Goal: Information Seeking & Learning: Learn about a topic

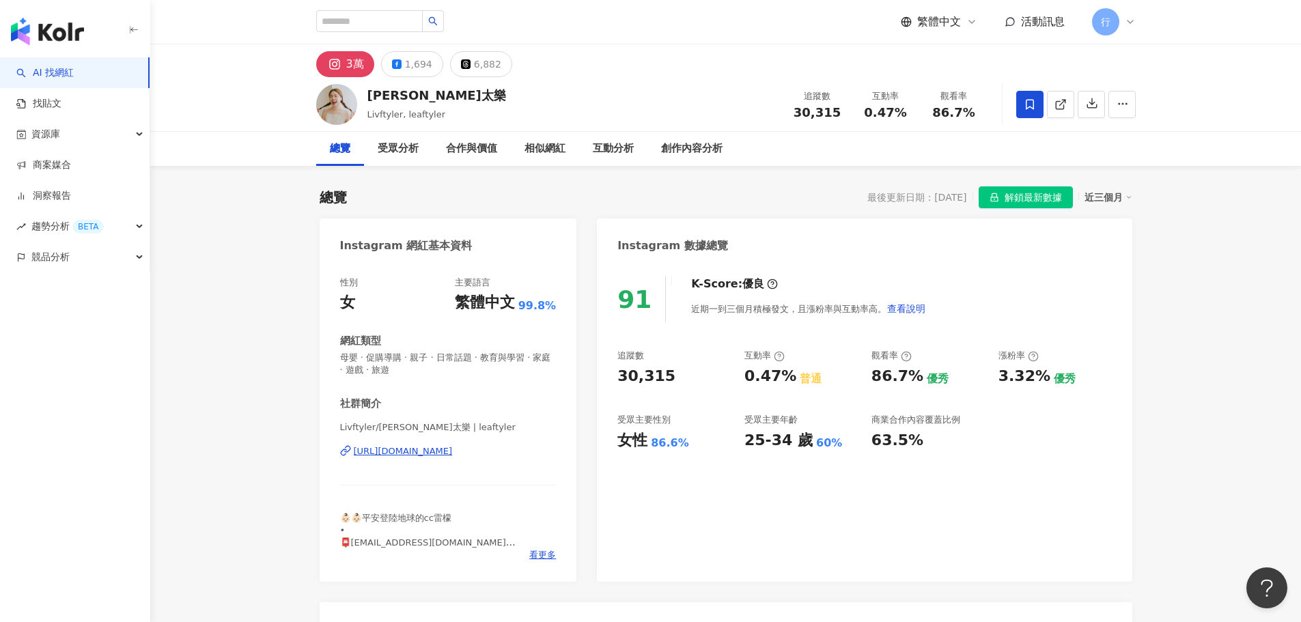
click at [57, 79] on link "AI 找網紅" at bounding box center [44, 73] width 57 height 14
click at [369, 24] on input "search" at bounding box center [369, 21] width 107 height 22
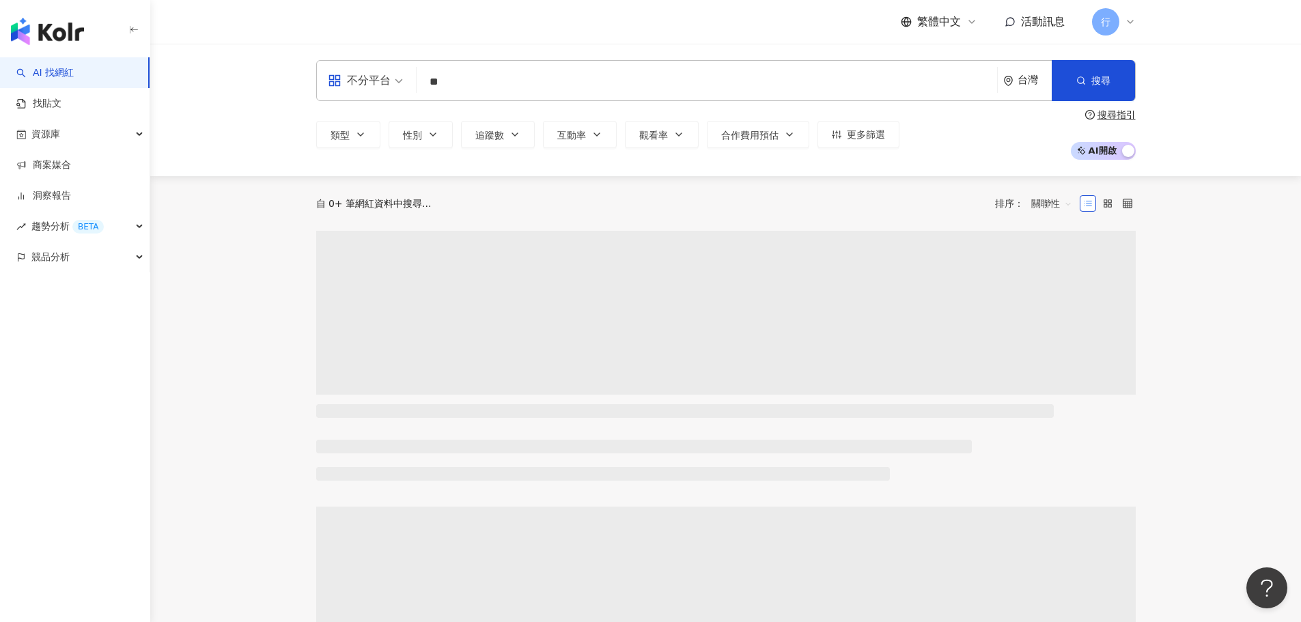
type input "*"
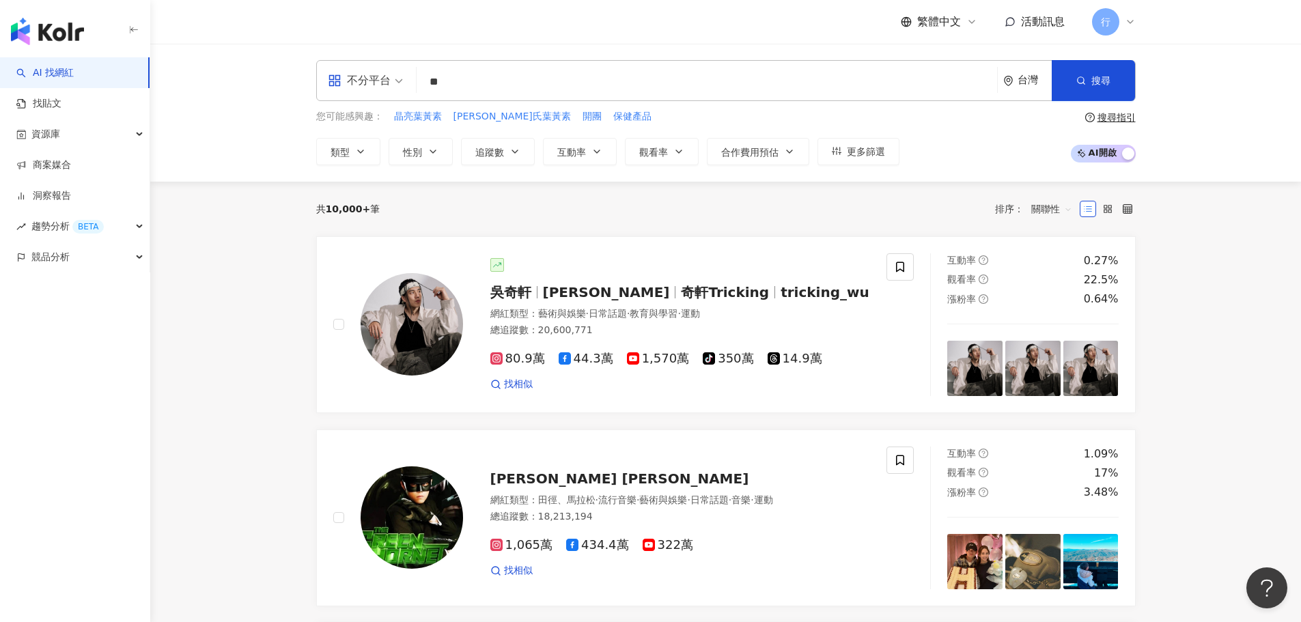
type input "**"
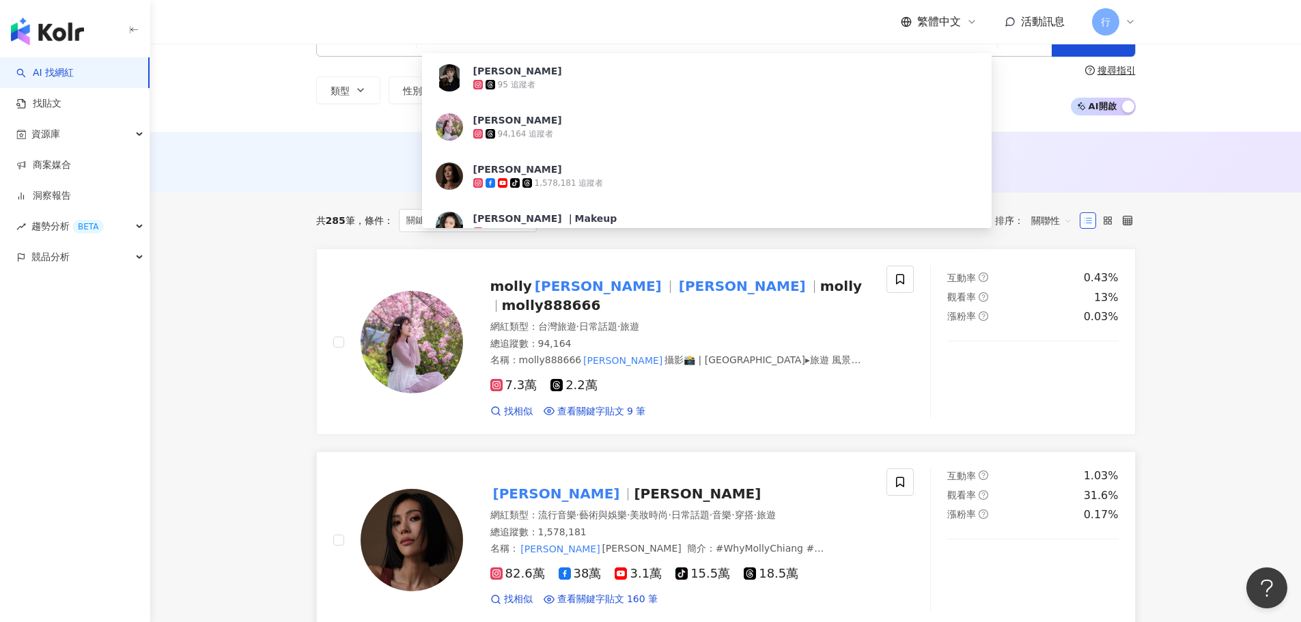
scroll to position [68, 0]
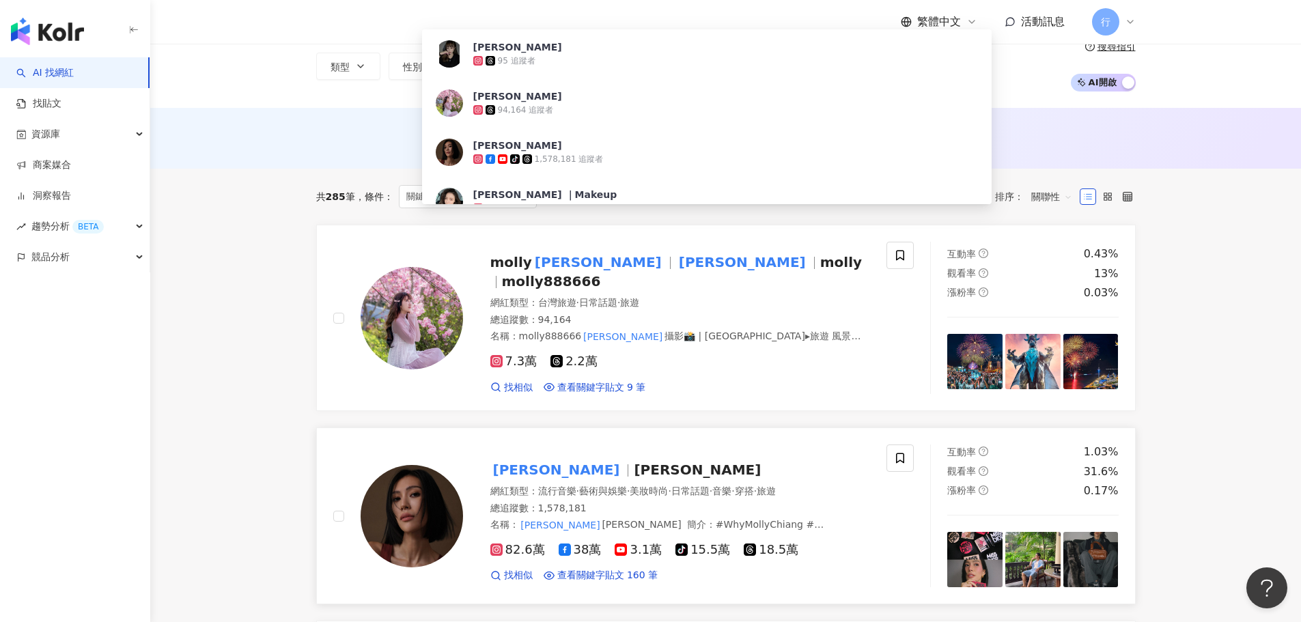
click at [504, 464] on mark "[PERSON_NAME]" at bounding box center [556, 470] width 132 height 22
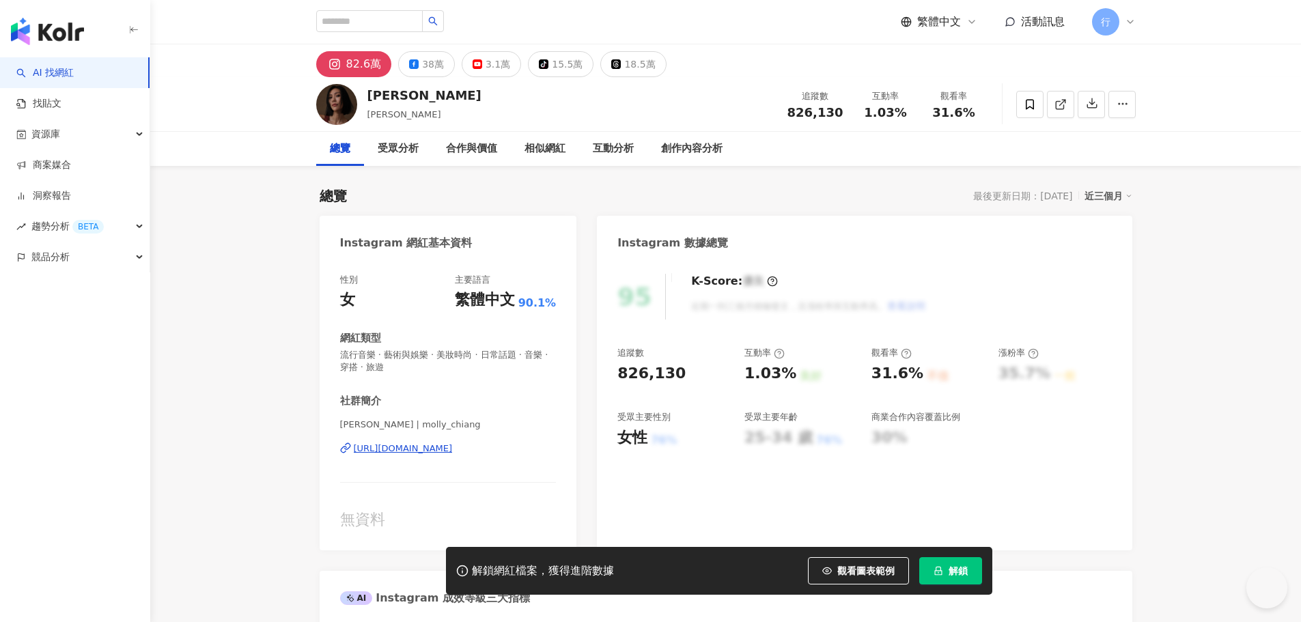
click at [956, 578] on button "解鎖" at bounding box center [950, 570] width 63 height 27
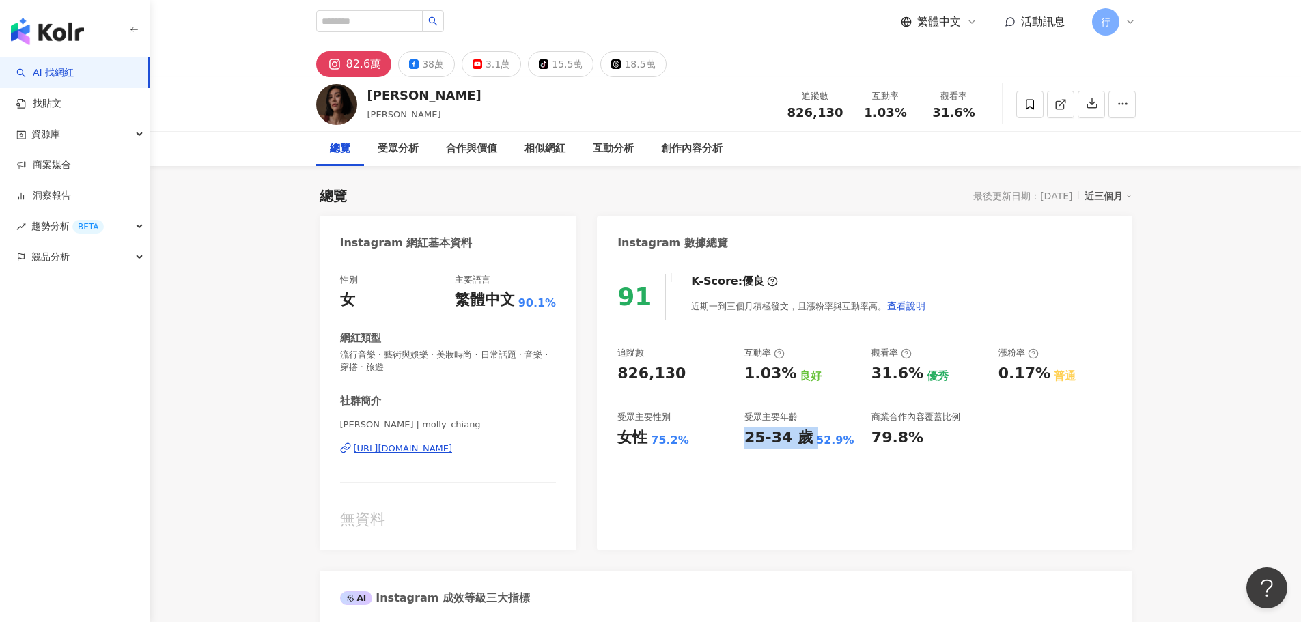
drag, startPoint x: 746, startPoint y: 438, endPoint x: 806, endPoint y: 438, distance: 60.8
click at [806, 438] on div "25-34 歲 52.9%" at bounding box center [800, 437] width 113 height 21
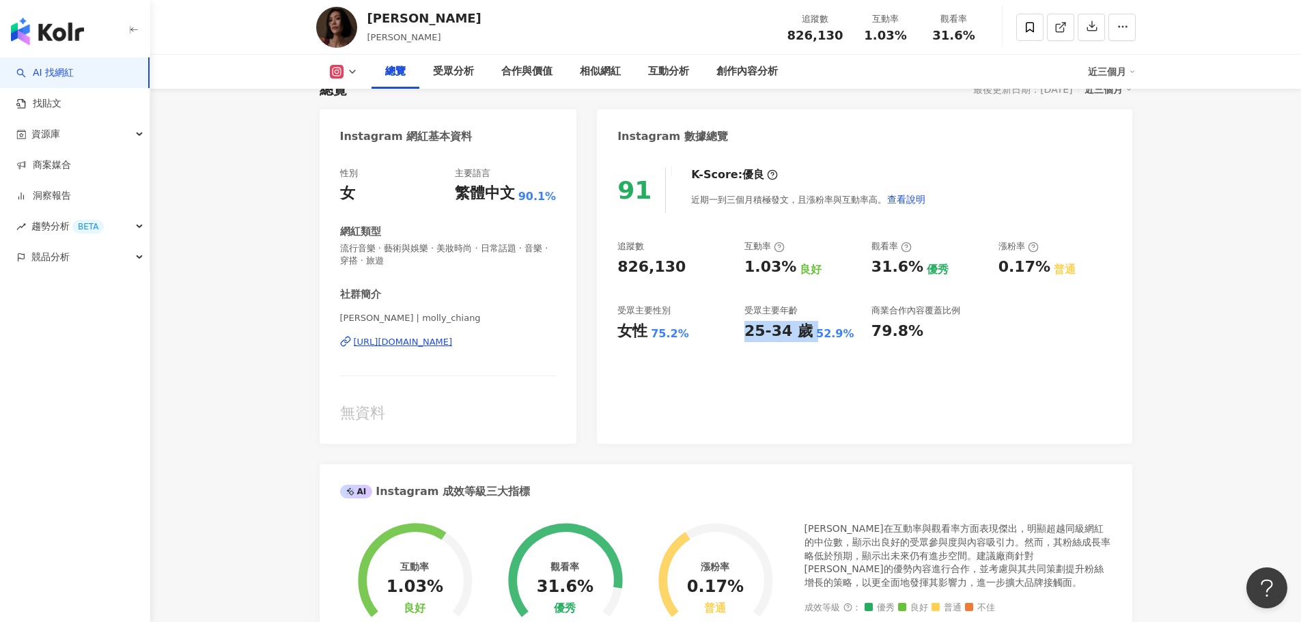
scroll to position [68, 0]
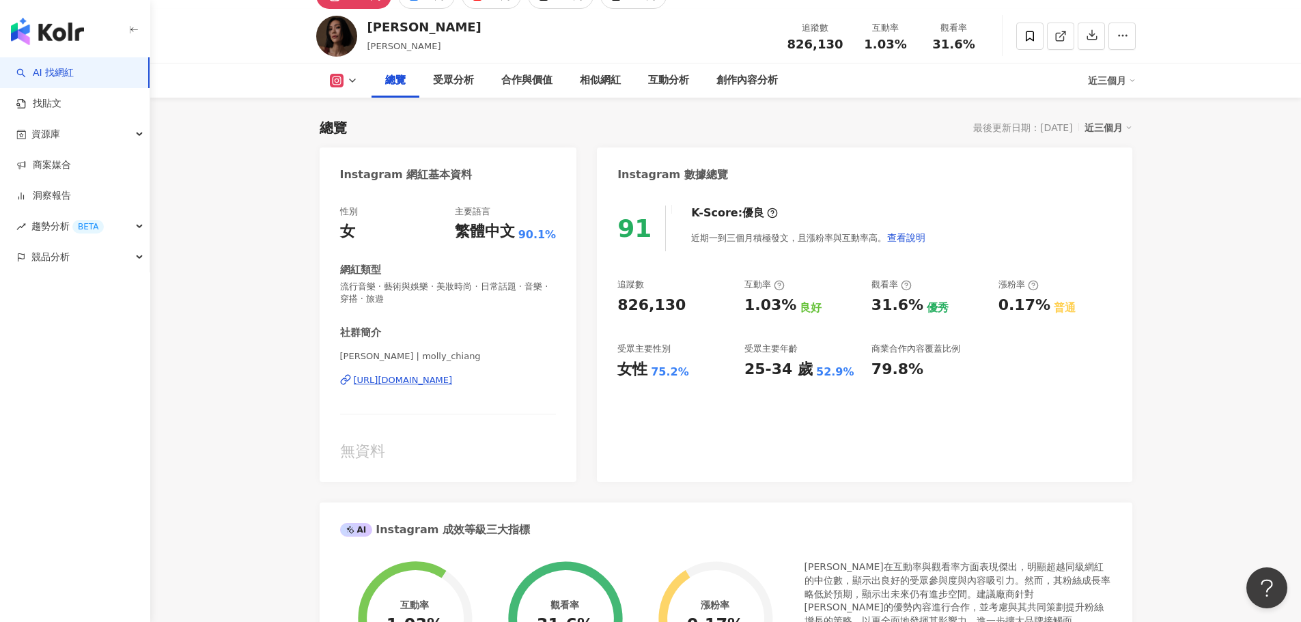
click at [873, 305] on div "追蹤數 826,130 互動率 1.03% 良好 觀看率 31.6% 優秀 漲粉率 0.17% 普通 受眾主要性別 女性 75.2% 受眾主要年齡 25-34…" at bounding box center [864, 329] width 494 height 101
click at [874, 305] on div "31.6%" at bounding box center [897, 305] width 52 height 21
drag, startPoint x: 877, startPoint y: 305, endPoint x: 964, endPoint y: 315, distance: 87.9
click at [964, 315] on div "31.6% 優秀" at bounding box center [927, 305] width 113 height 21
click at [976, 326] on div "追蹤數 826,130 互動率 1.03% 良好 觀看率 31.6% 優秀 漲粉率 0.17% 普通 受眾主要性別 女性 75.2% 受眾主要年齡 25-34…" at bounding box center [864, 329] width 494 height 101
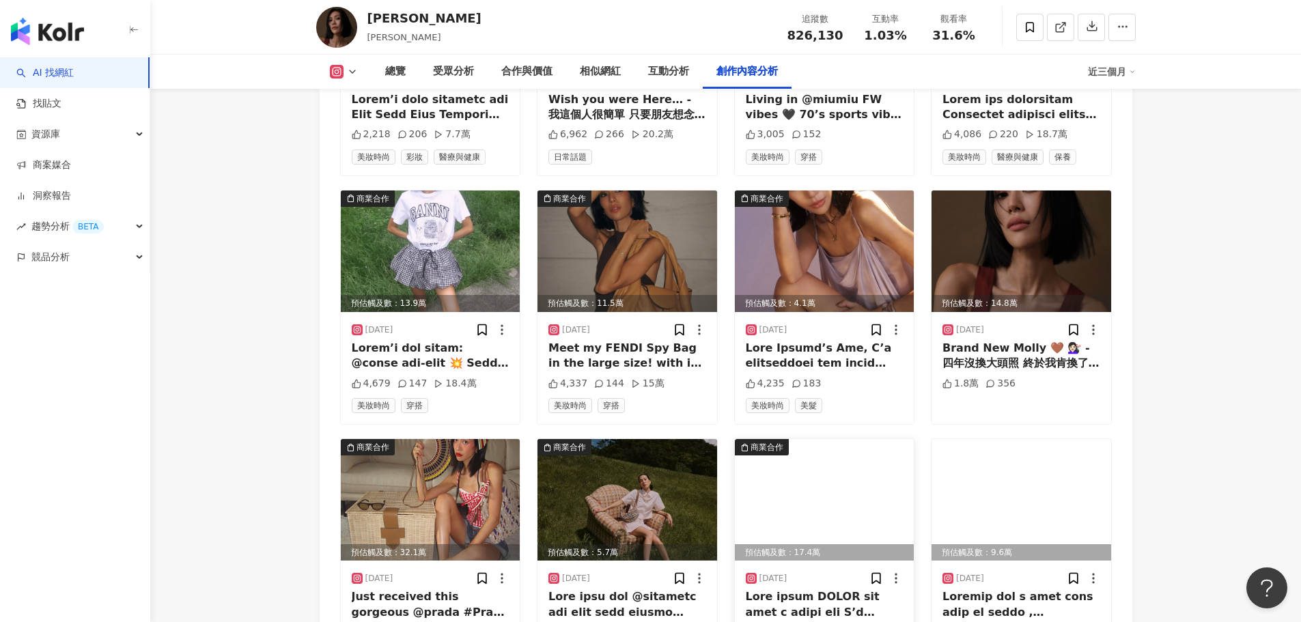
scroll to position [4575, 0]
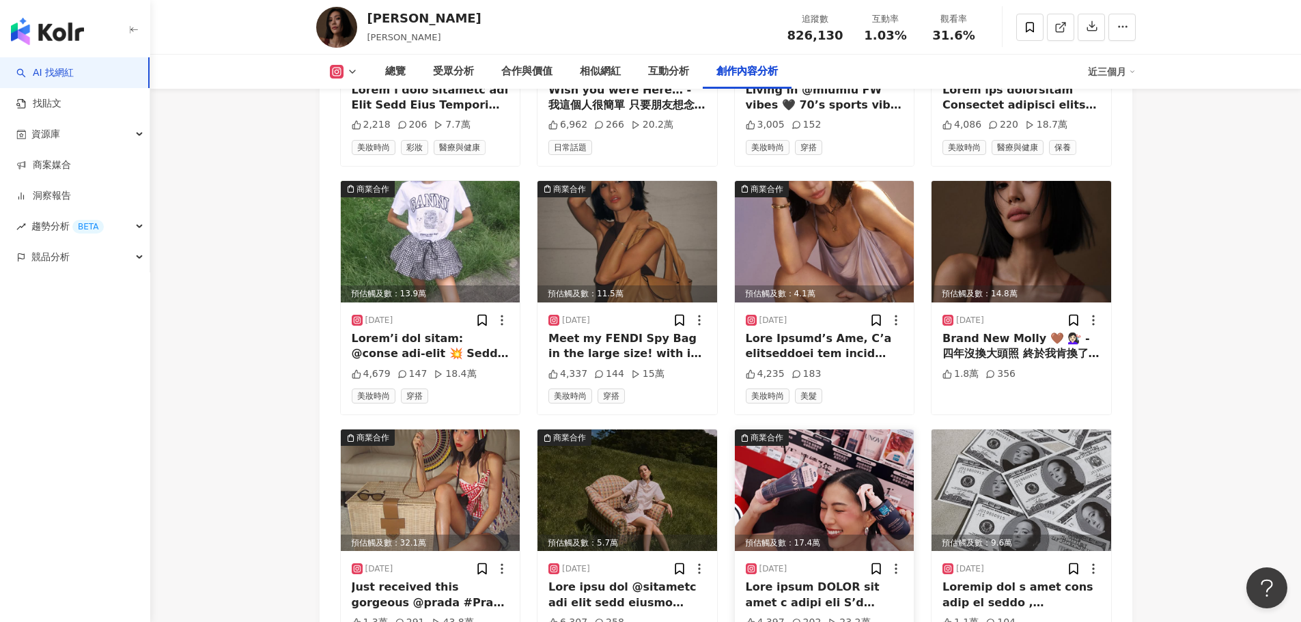
click at [800, 430] on img at bounding box center [825, 491] width 180 height 122
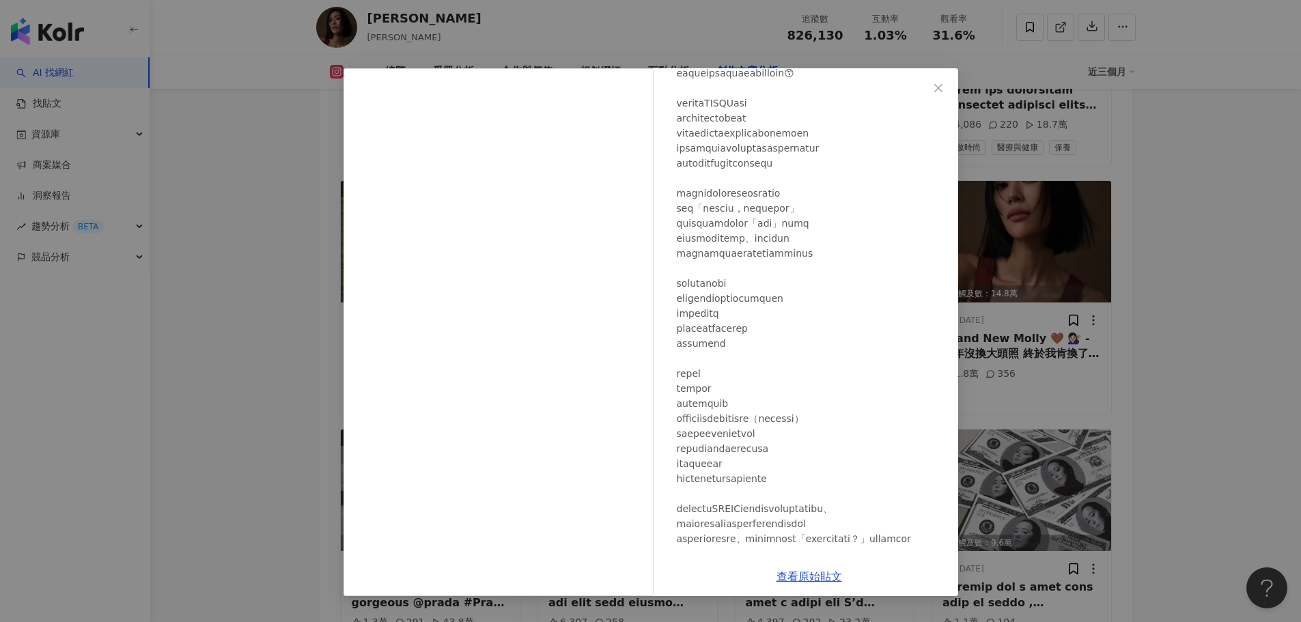
scroll to position [102, 0]
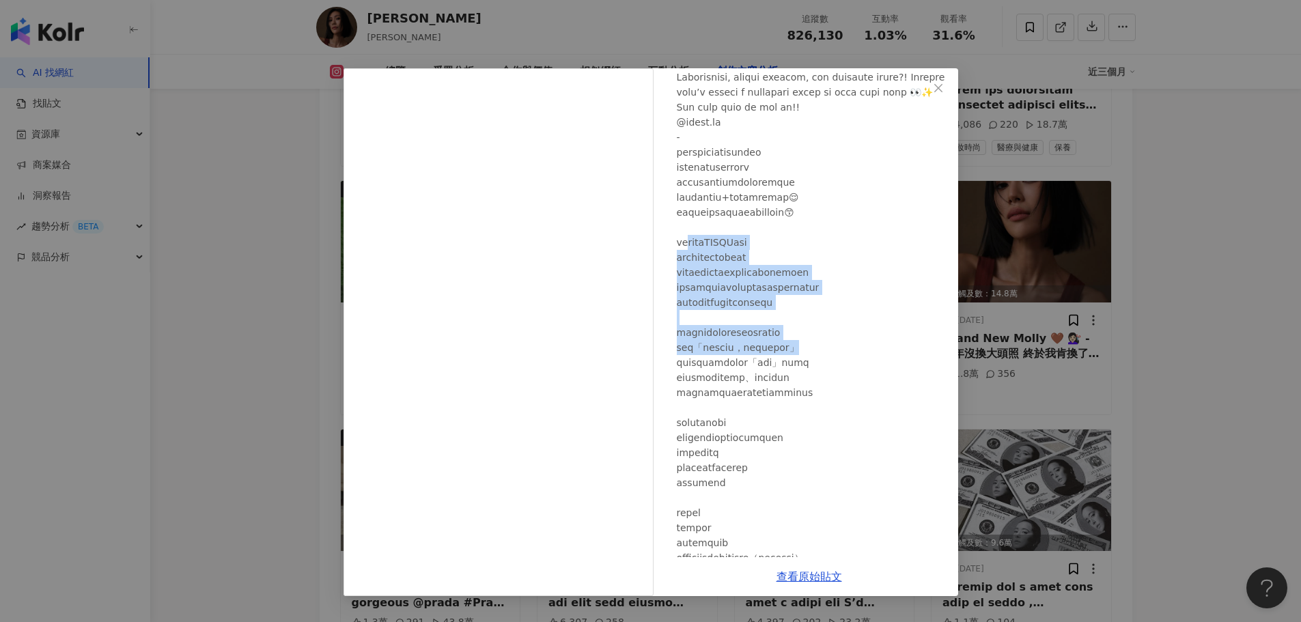
drag, startPoint x: 695, startPoint y: 239, endPoint x: 881, endPoint y: 356, distance: 220.0
click at [881, 356] on div at bounding box center [812, 581] width 270 height 1082
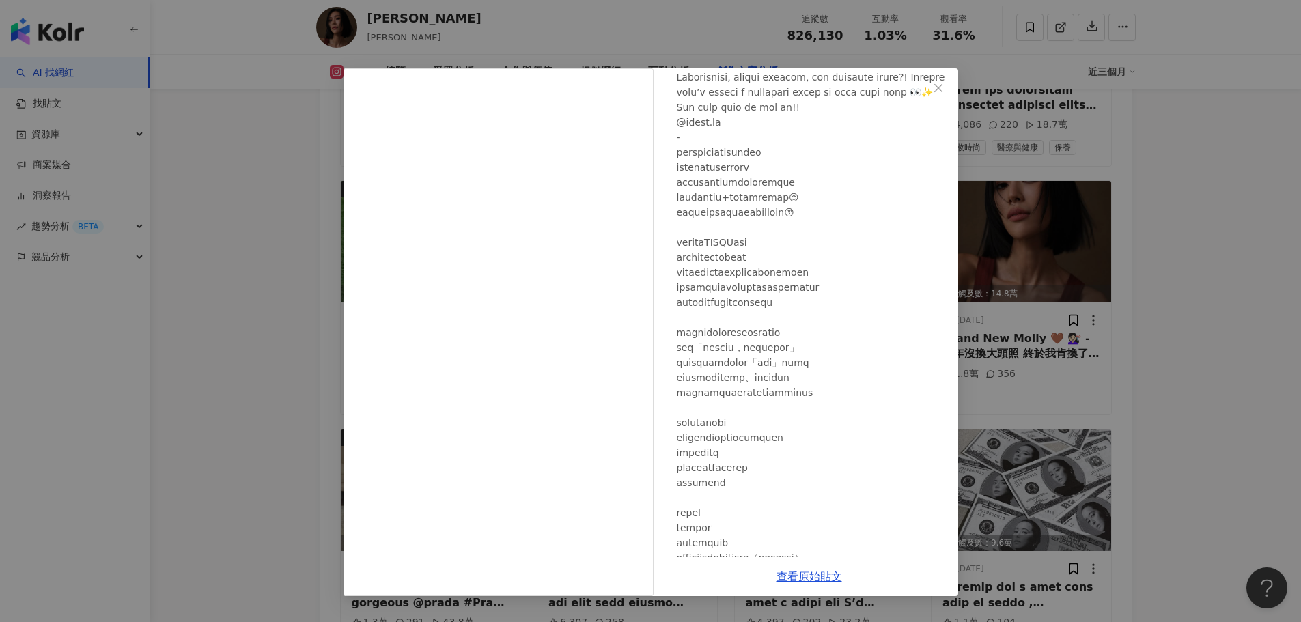
drag, startPoint x: 778, startPoint y: 373, endPoint x: 804, endPoint y: 424, distance: 57.1
click at [778, 374] on div at bounding box center [812, 581] width 270 height 1082
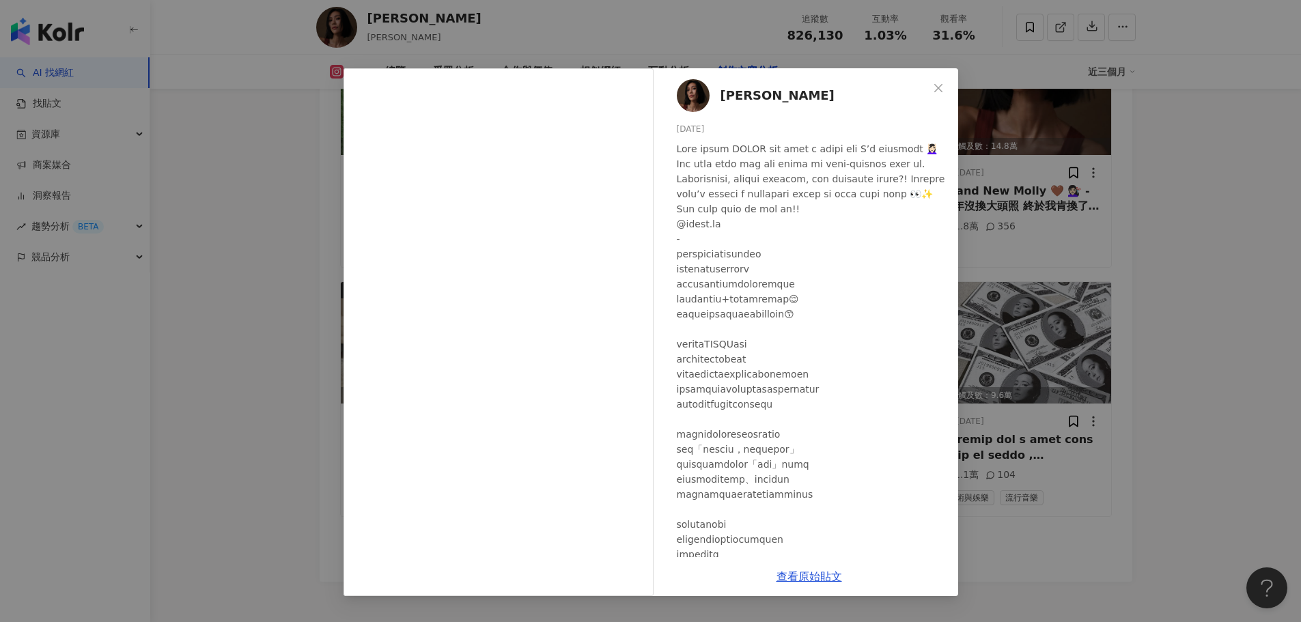
scroll to position [4747, 0]
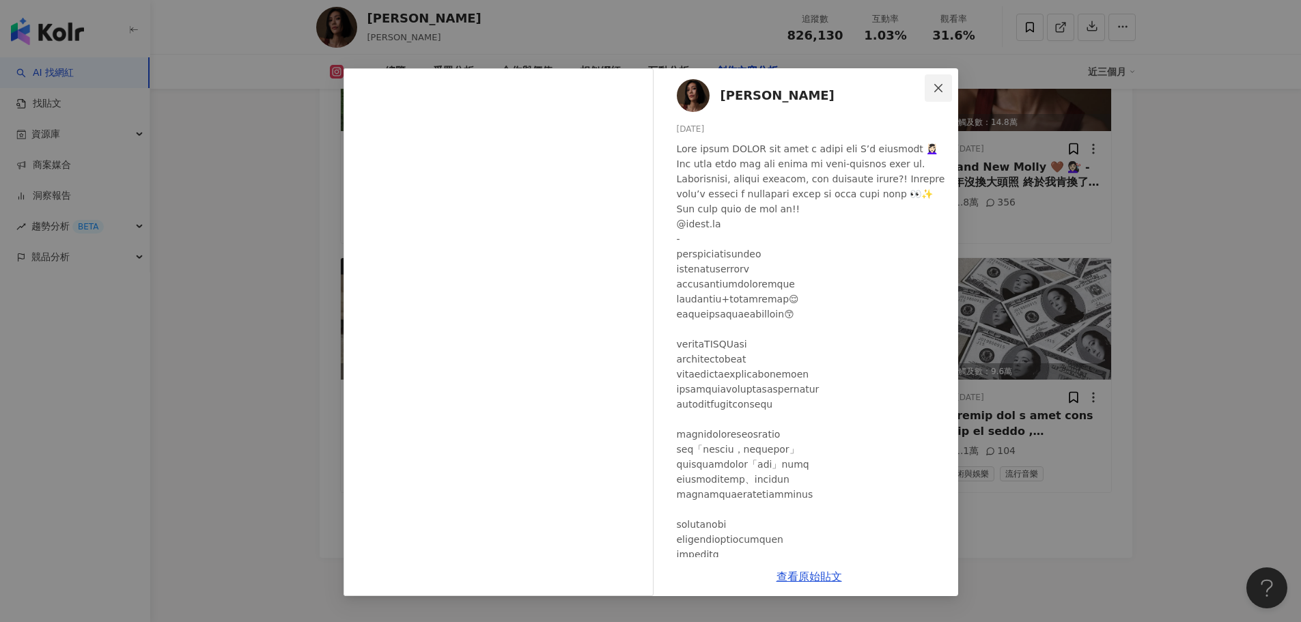
click at [938, 90] on icon "close" at bounding box center [938, 88] width 11 height 11
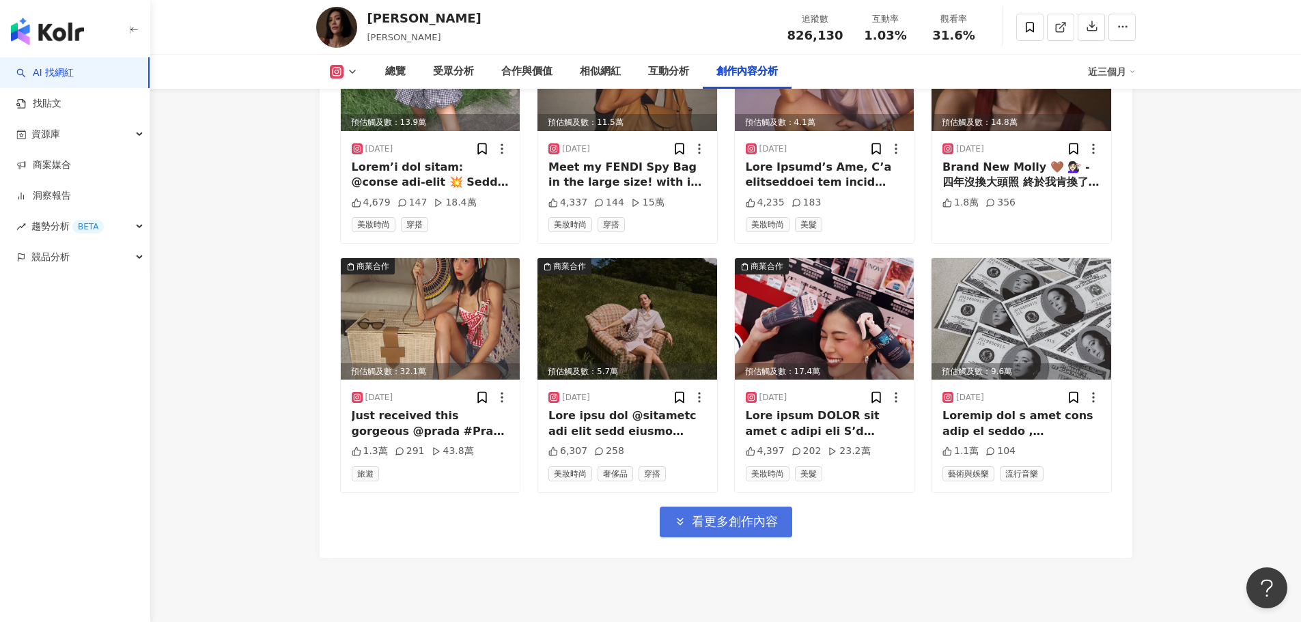
click at [704, 514] on span "看更多創作內容" at bounding box center [735, 521] width 86 height 15
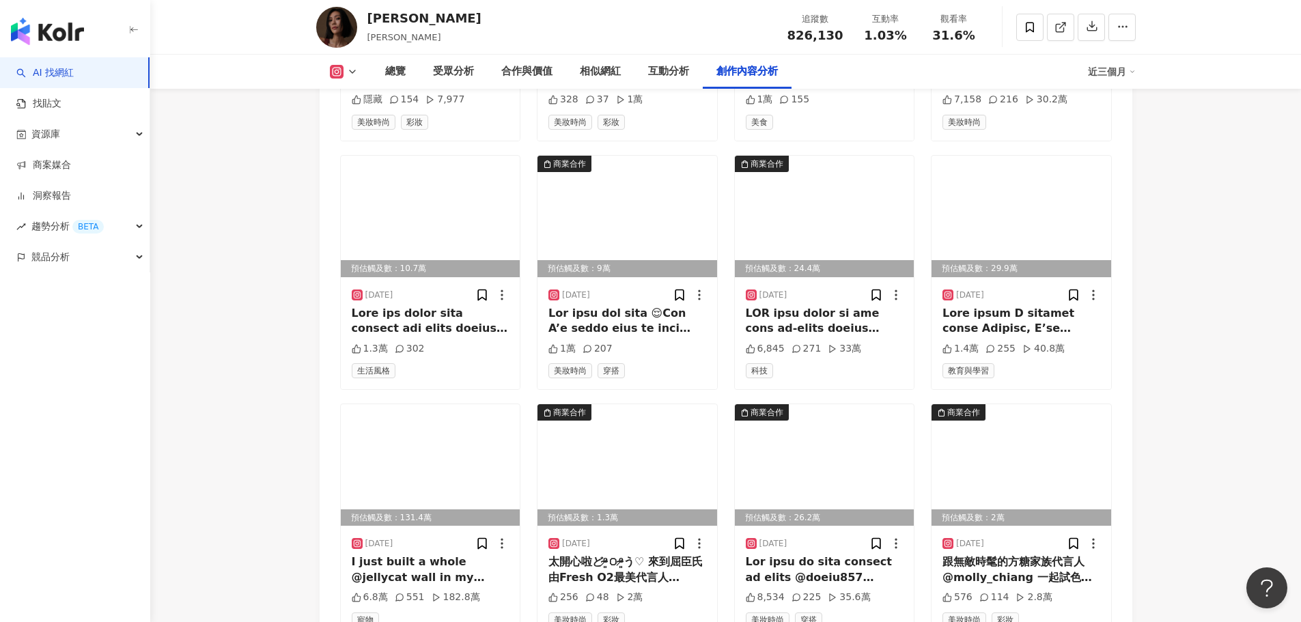
scroll to position [5361, 0]
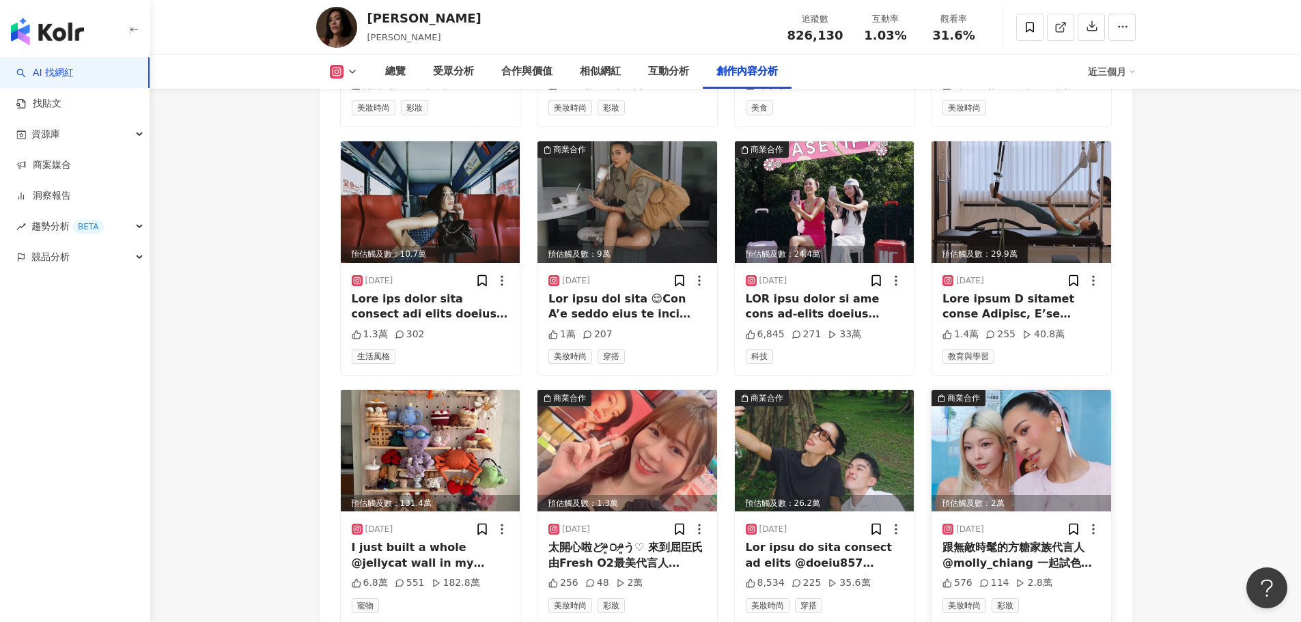
click at [1013, 390] on img at bounding box center [1021, 451] width 180 height 122
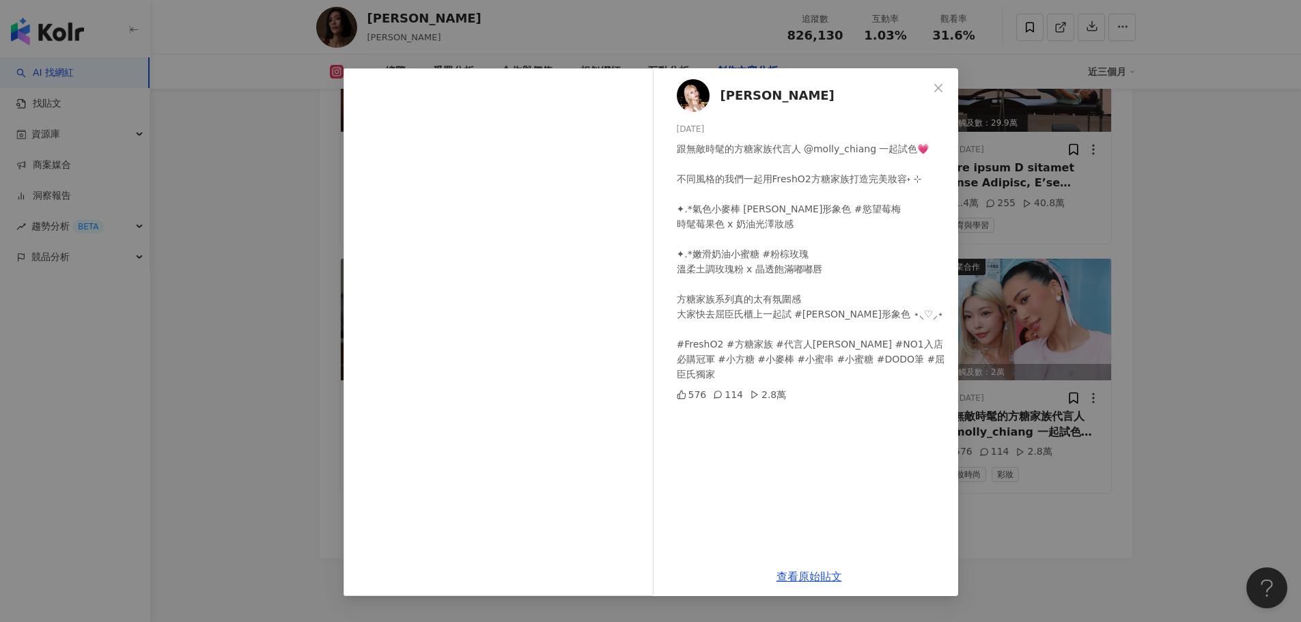
scroll to position [5493, 0]
click at [940, 85] on icon "close" at bounding box center [938, 87] width 8 height 8
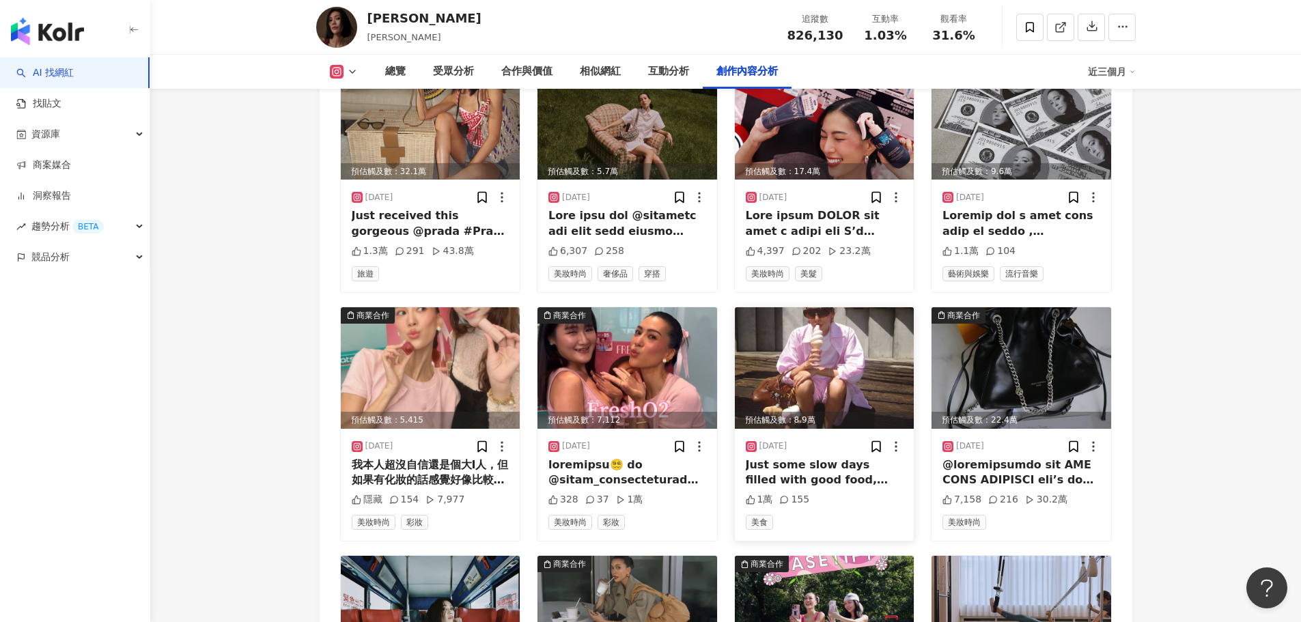
scroll to position [5152, 0]
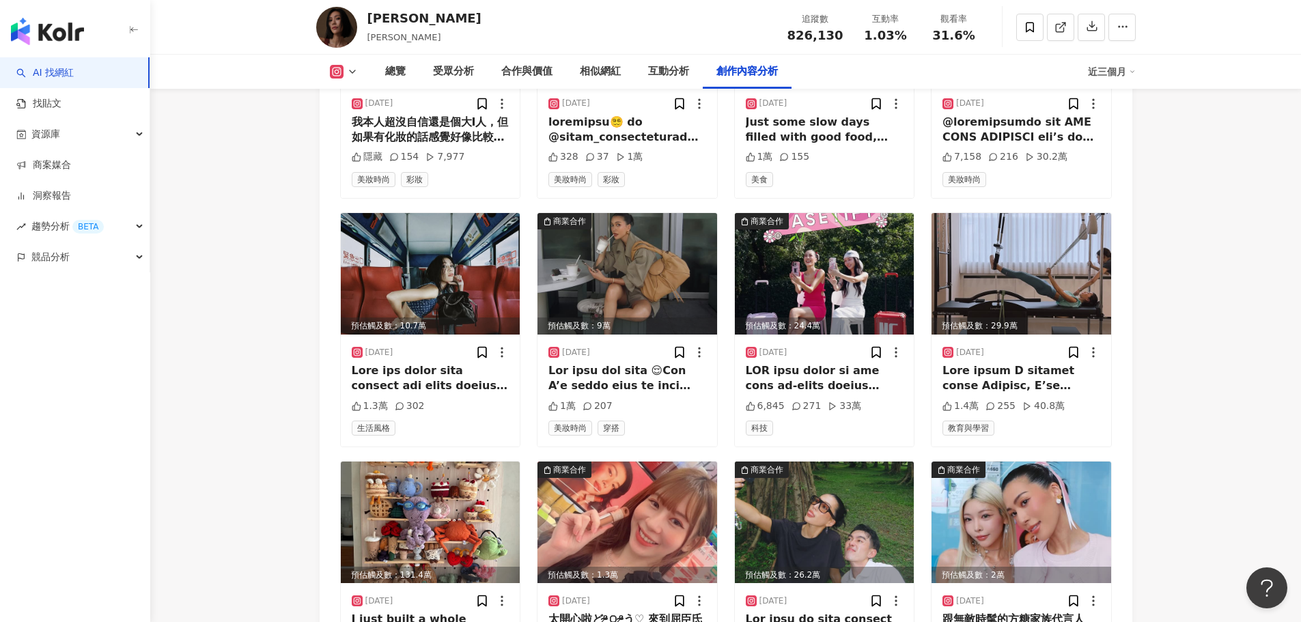
scroll to position [5493, 0]
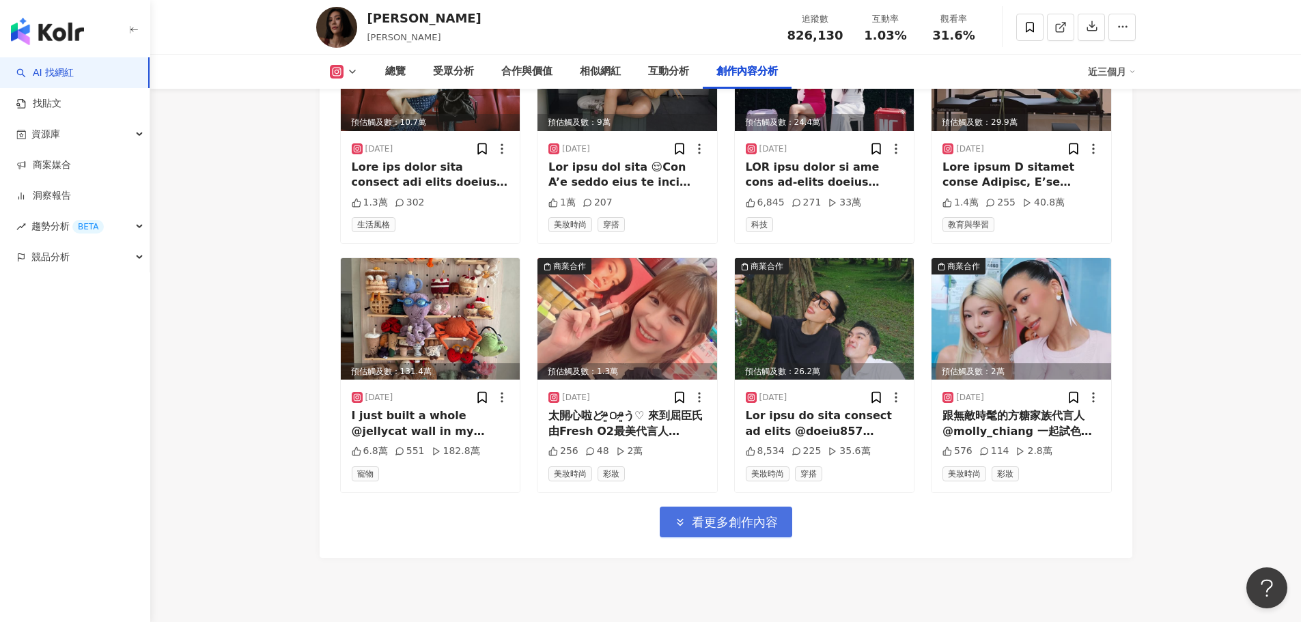
click at [713, 515] on span "看更多創作內容" at bounding box center [735, 522] width 86 height 15
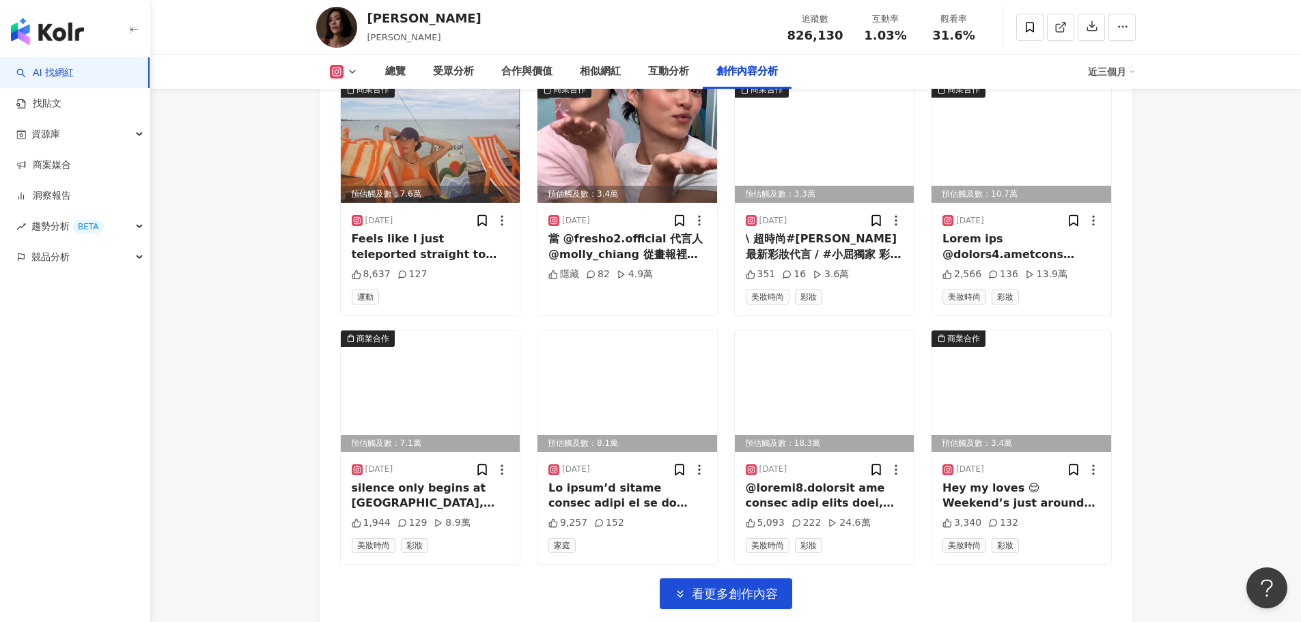
scroll to position [6176, 0]
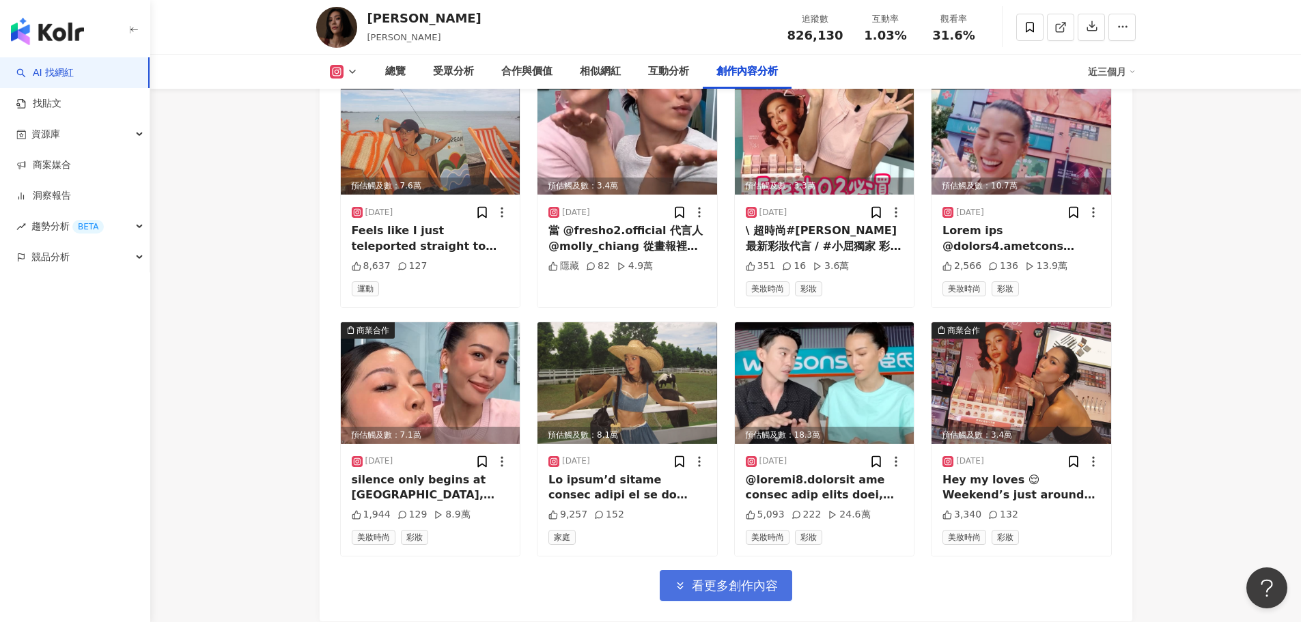
click at [708, 578] on span "看更多創作內容" at bounding box center [735, 585] width 86 height 15
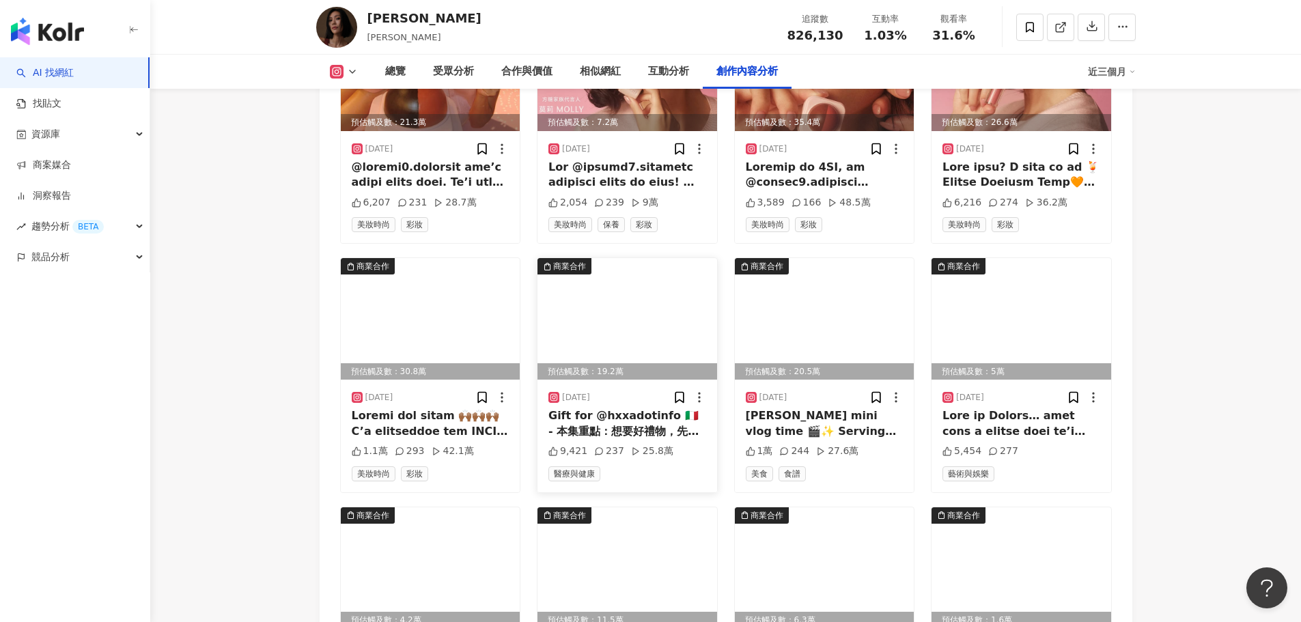
scroll to position [6986, 0]
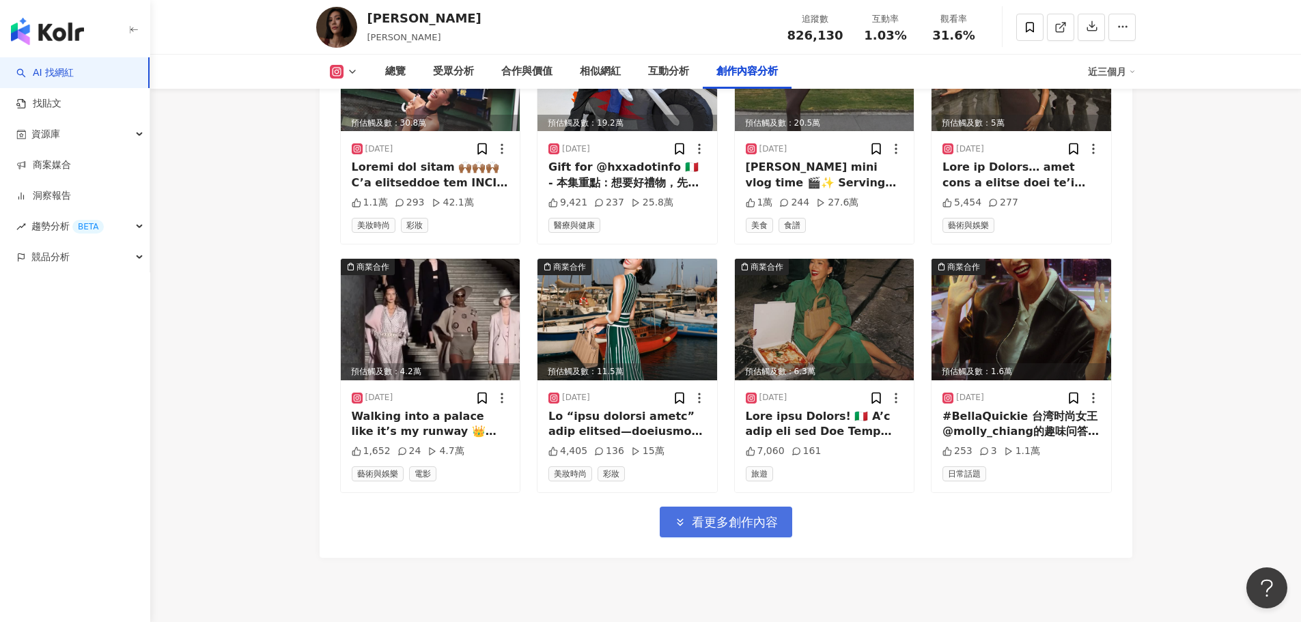
click at [730, 515] on span "看更多創作內容" at bounding box center [735, 522] width 86 height 15
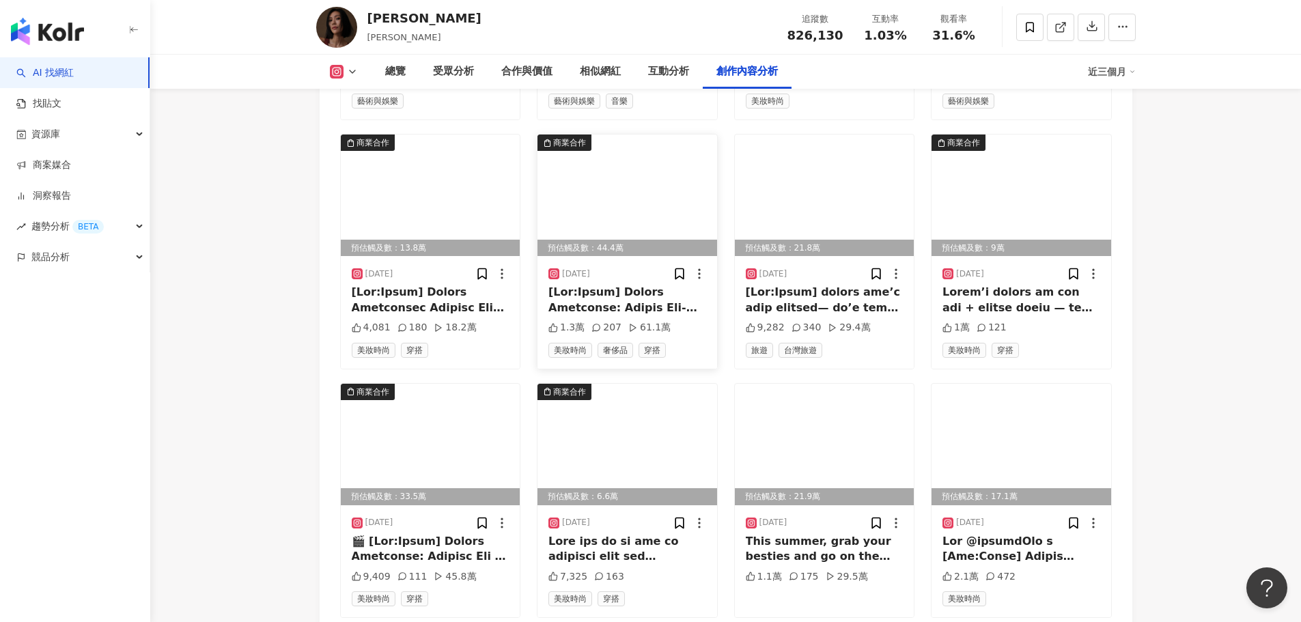
scroll to position [7669, 0]
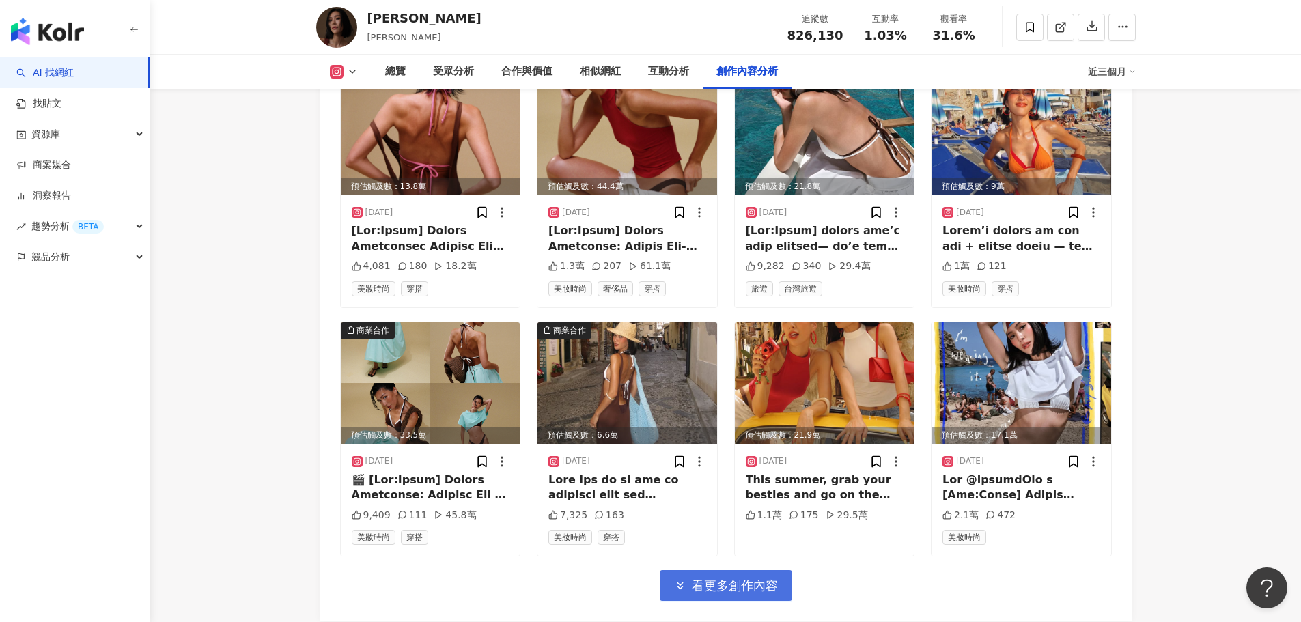
click at [728, 578] on span "看更多創作內容" at bounding box center [735, 585] width 86 height 15
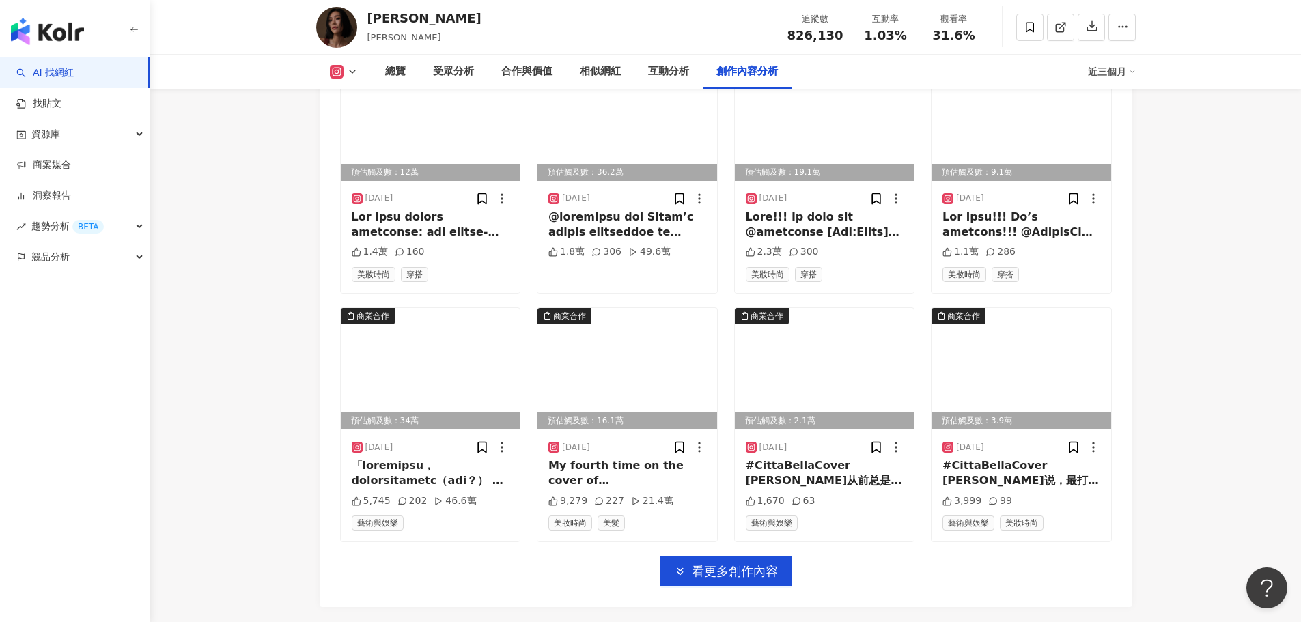
scroll to position [8479, 0]
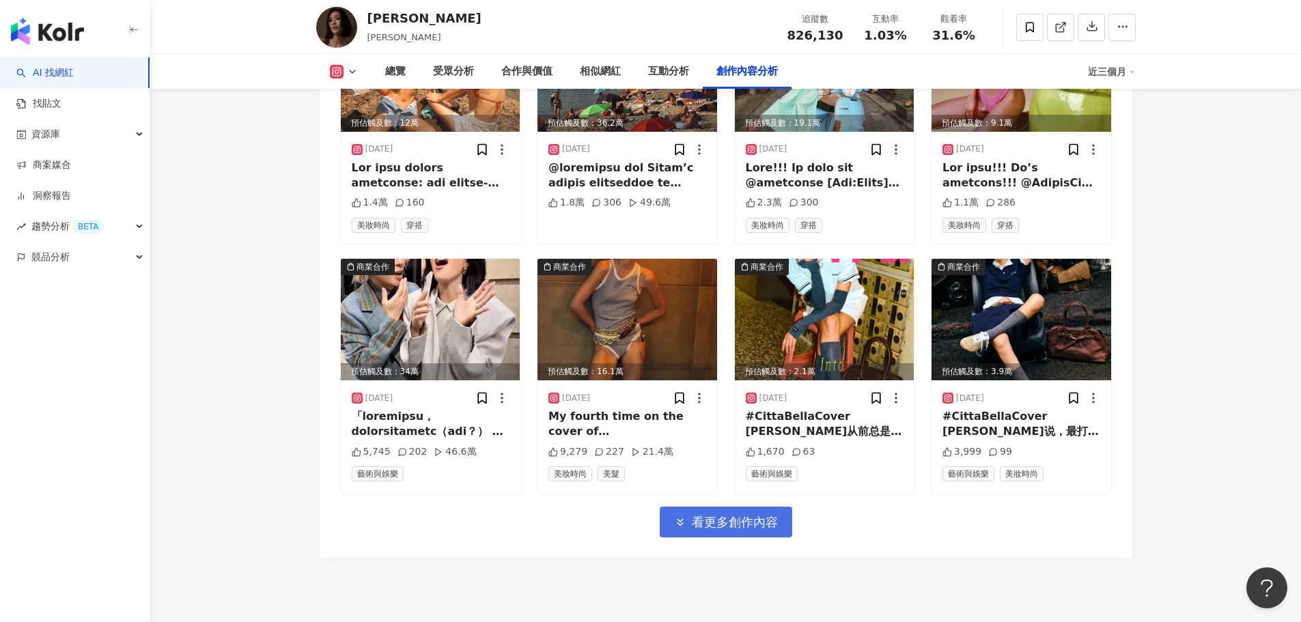
click at [694, 515] on span "看更多創作內容" at bounding box center [735, 522] width 86 height 15
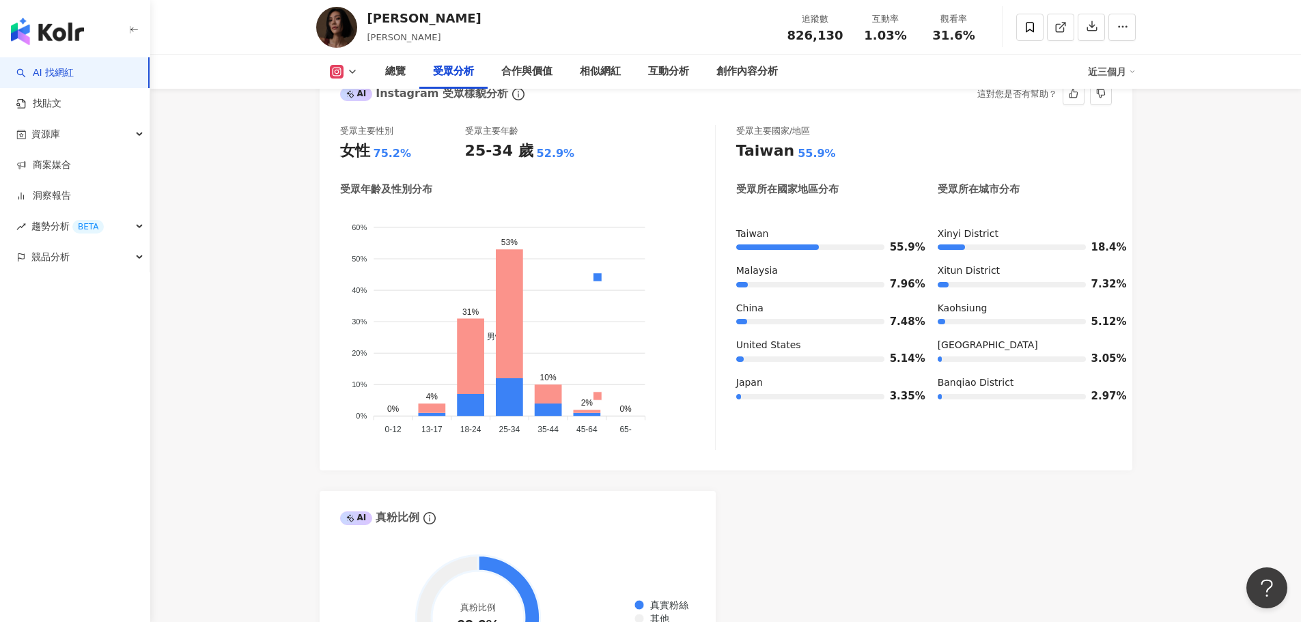
scroll to position [895, 0]
